Goal: Task Accomplishment & Management: Manage account settings

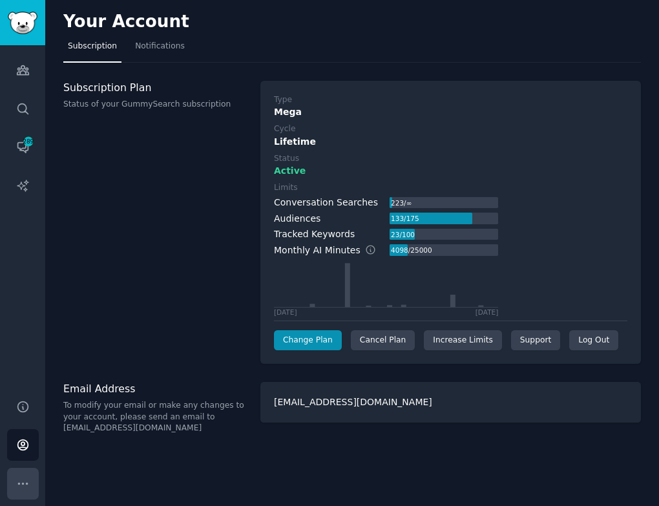
click at [33, 476] on button "More" at bounding box center [23, 484] width 32 height 32
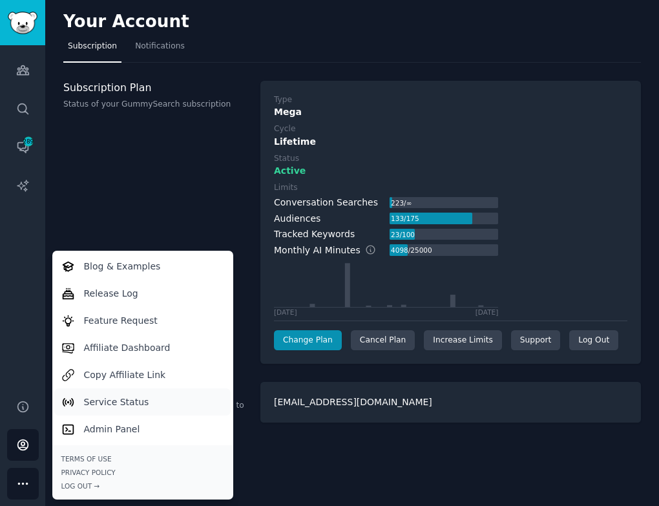
click at [96, 399] on p "Service Status" at bounding box center [116, 402] width 65 height 14
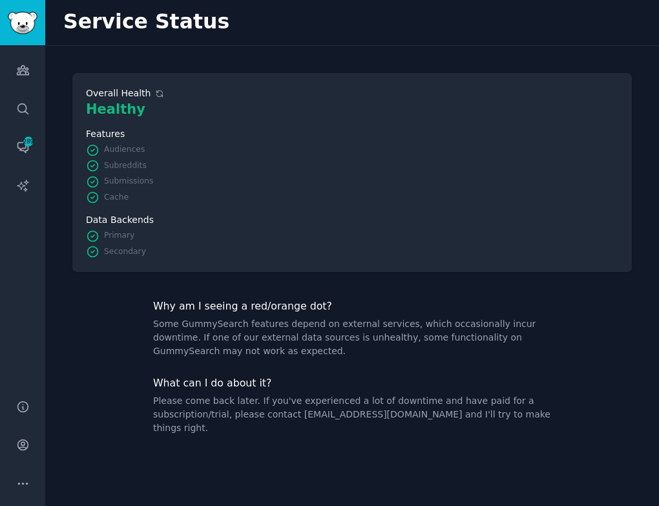
click at [155, 93] on icon at bounding box center [159, 93] width 9 height 9
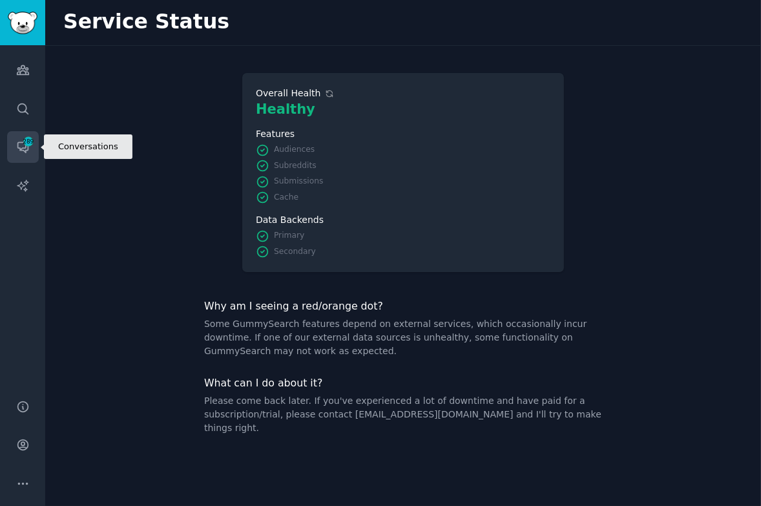
click at [23, 148] on icon "Sidebar" at bounding box center [22, 148] width 10 height 10
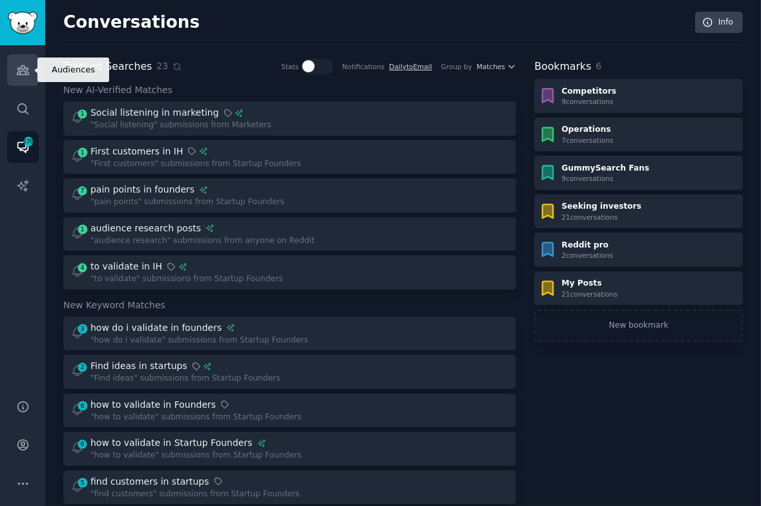
click at [28, 66] on icon "Sidebar" at bounding box center [23, 70] width 14 height 14
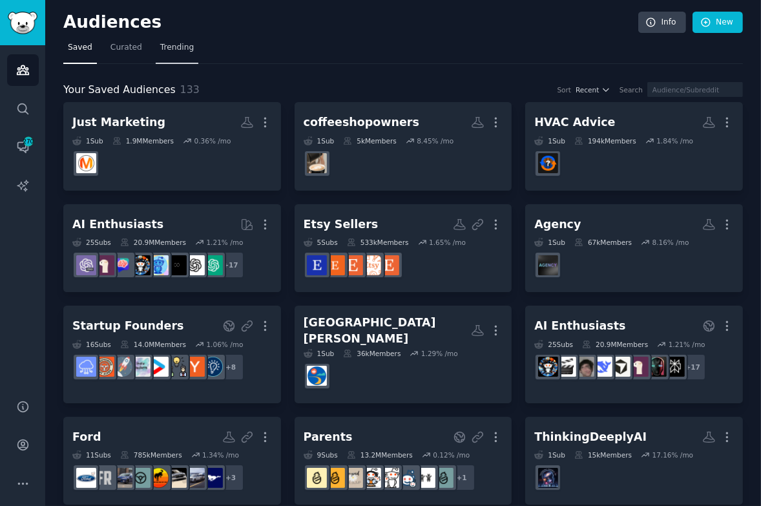
click at [180, 48] on span "Trending" at bounding box center [177, 48] width 34 height 12
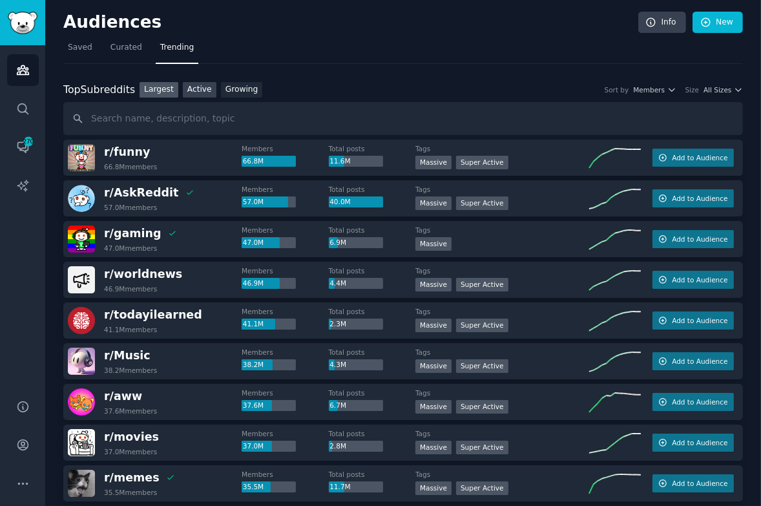
click at [193, 85] on link "Active" at bounding box center [200, 90] width 34 height 16
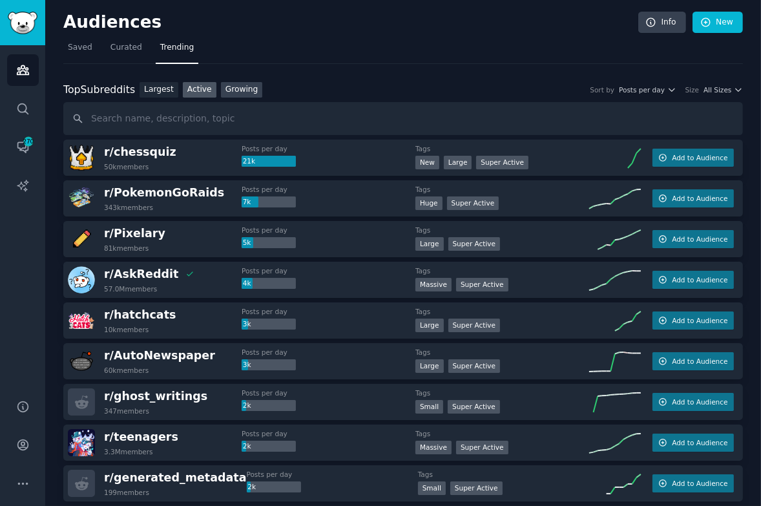
click at [230, 88] on link "Growing" at bounding box center [242, 90] width 42 height 16
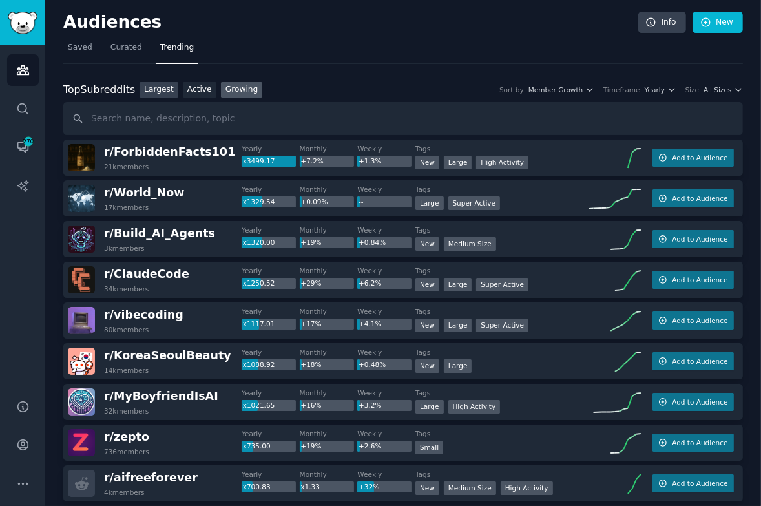
click at [168, 86] on link "Largest" at bounding box center [159, 90] width 39 height 16
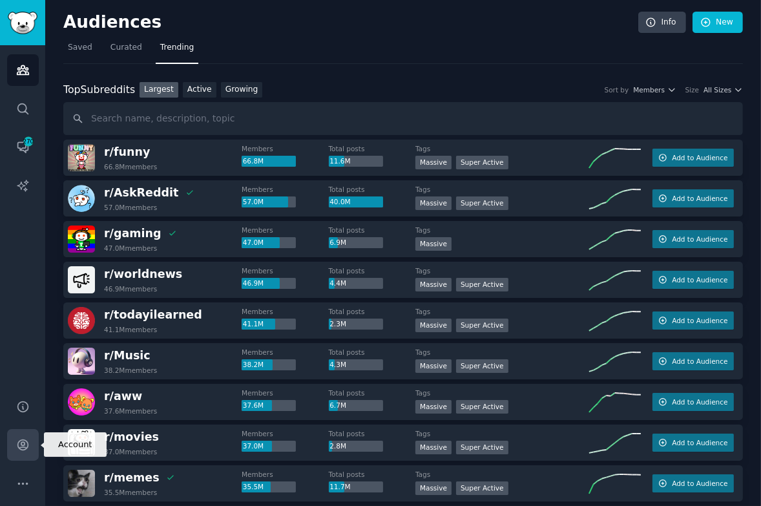
click at [17, 454] on link "Account" at bounding box center [23, 445] width 32 height 32
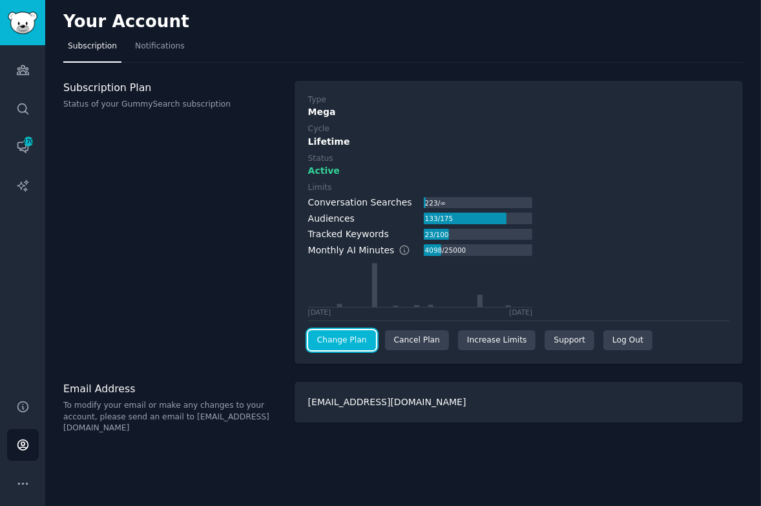
click at [339, 335] on link "Change Plan" at bounding box center [342, 340] width 68 height 21
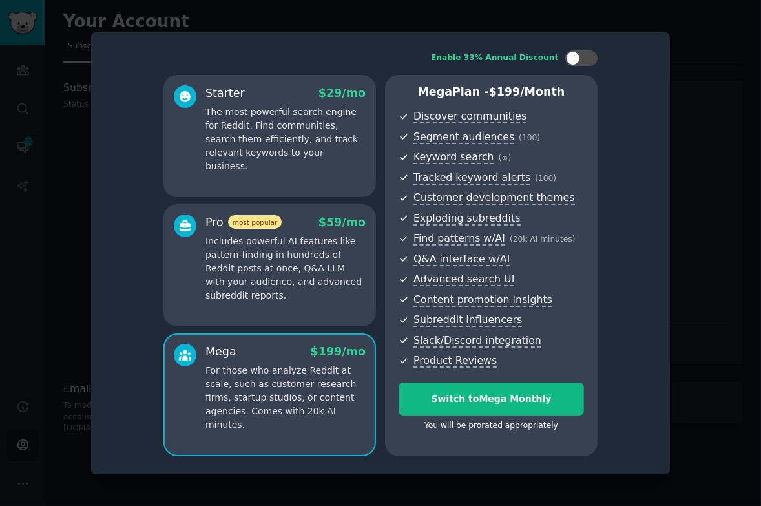
click at [658, 85] on div at bounding box center [380, 253] width 761 height 506
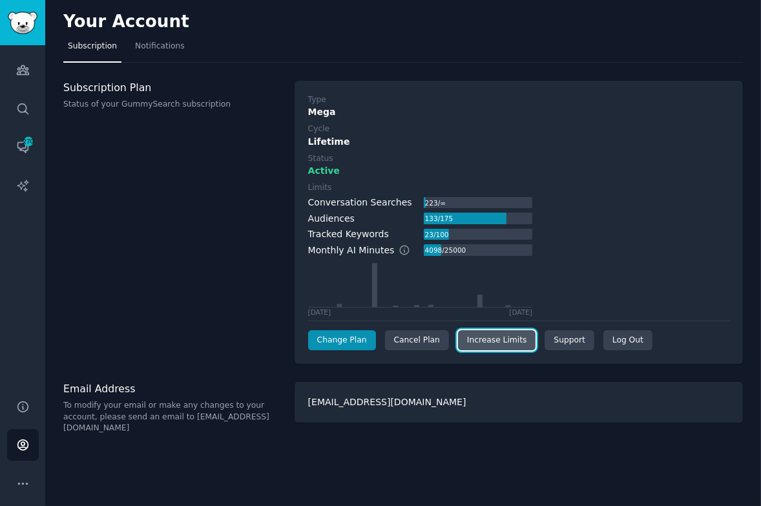
click at [496, 340] on link "Increase Limits" at bounding box center [497, 340] width 78 height 21
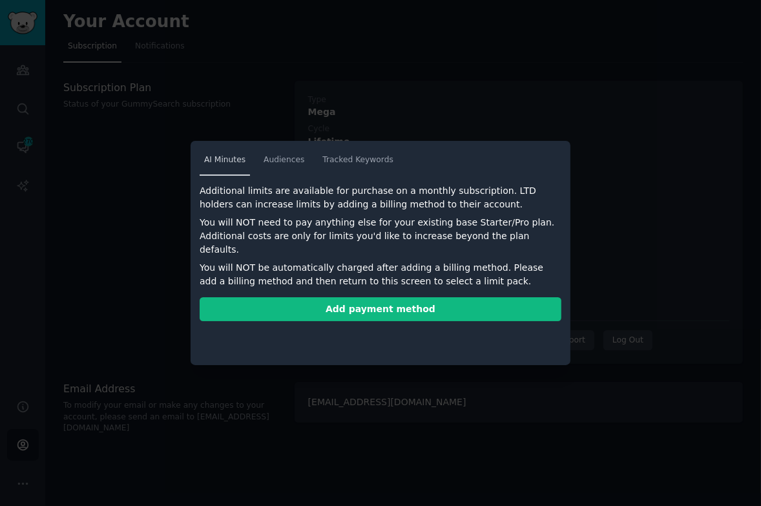
click at [244, 159] on span "AI Minutes" at bounding box center [224, 160] width 41 height 12
